Goal: Check status: Check status

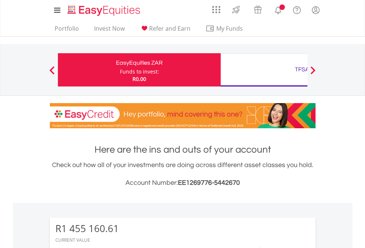
scroll to position [71, 116]
click at [120, 70] on div "Funds to invest:" at bounding box center [139, 71] width 39 height 7
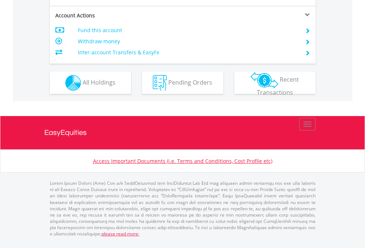
scroll to position [708, 0]
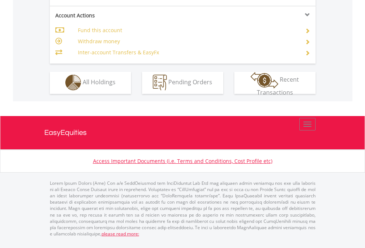
scroll to position [690, 0]
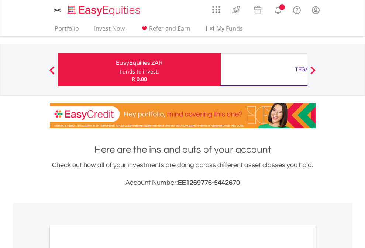
scroll to position [444, 0]
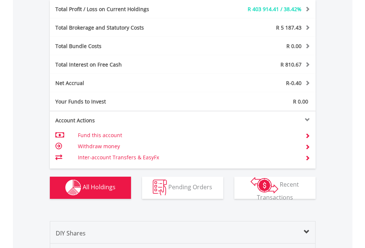
scroll to position [880, 0]
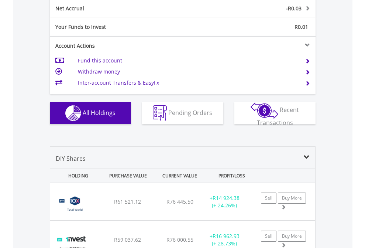
scroll to position [836, 0]
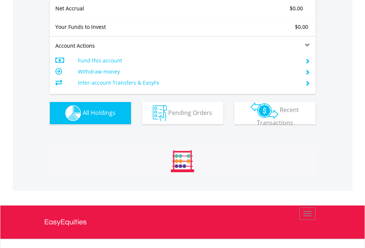
scroll to position [836, 0]
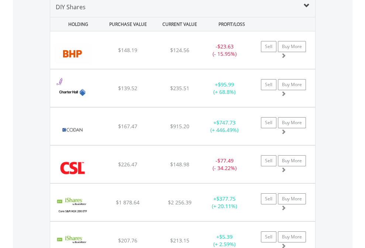
scroll to position [713, 0]
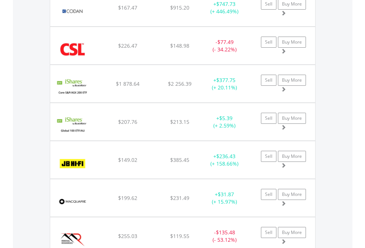
scroll to position [53, 0]
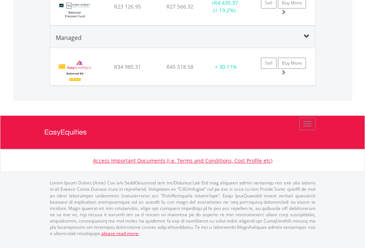
scroll to position [71, 116]
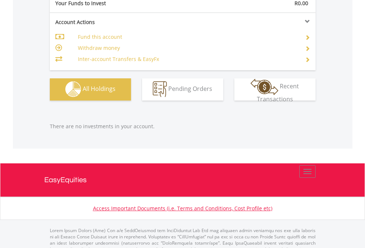
scroll to position [731, 0]
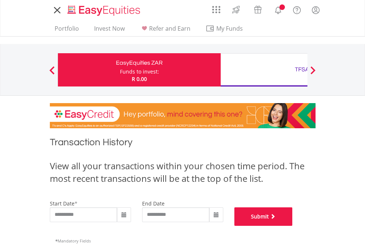
click at [293, 226] on button "Submit" at bounding box center [263, 216] width 58 height 18
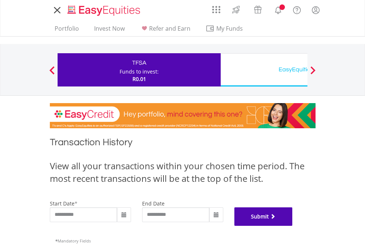
click at [293, 226] on button "Submit" at bounding box center [263, 216] width 58 height 18
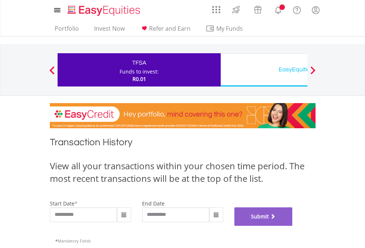
scroll to position [299, 0]
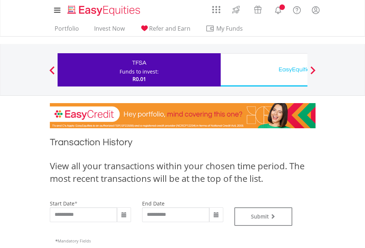
click at [264, 70] on div "EasyEquities USD" at bounding box center [302, 69] width 154 height 10
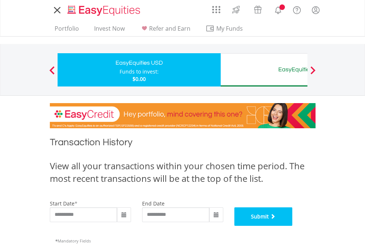
click at [293, 226] on button "Submit" at bounding box center [263, 216] width 58 height 18
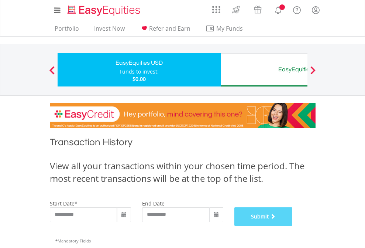
scroll to position [299, 0]
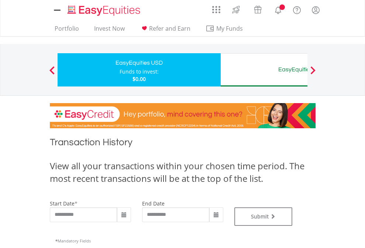
click at [264, 70] on div "EasyEquities AUD" at bounding box center [302, 69] width 154 height 10
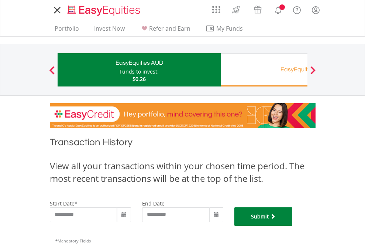
click at [293, 226] on button "Submit" at bounding box center [263, 216] width 58 height 18
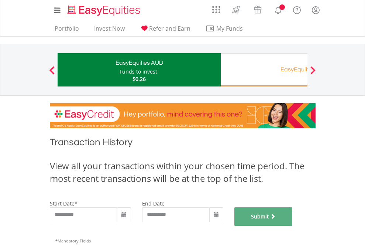
scroll to position [299, 0]
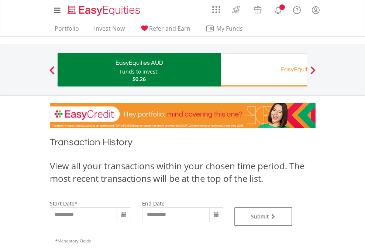
click at [264, 70] on div "EasyEquities RA" at bounding box center [302, 69] width 154 height 10
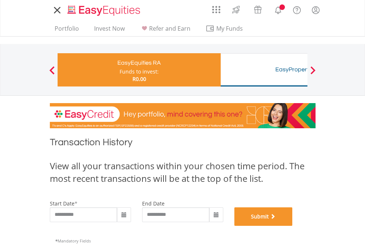
click at [293, 226] on button "Submit" at bounding box center [263, 216] width 58 height 18
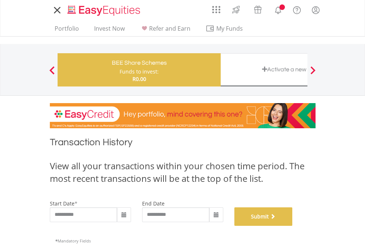
click at [293, 226] on button "Submit" at bounding box center [263, 216] width 58 height 18
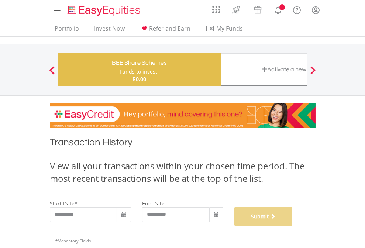
scroll to position [299, 0]
